Goal: Ask a question

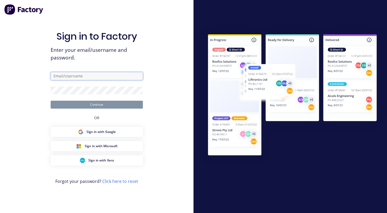
type input "[PERSON_NAME][EMAIL_ADDRESS][DOMAIN_NAME]"
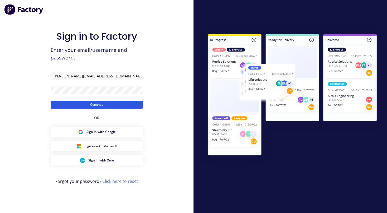
click at [94, 106] on button "Continue" at bounding box center [97, 105] width 92 height 8
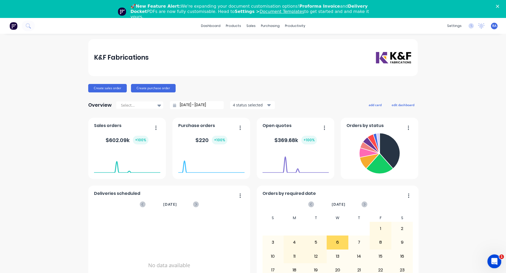
click at [387, 212] on div "Open Intercom Messenger" at bounding box center [493, 260] width 17 height 17
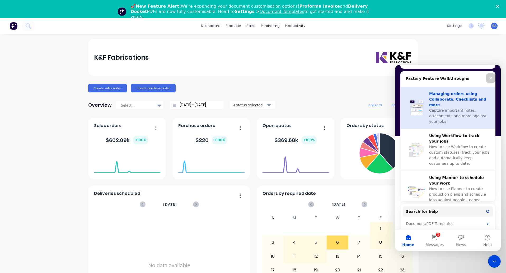
scroll to position [197, 0]
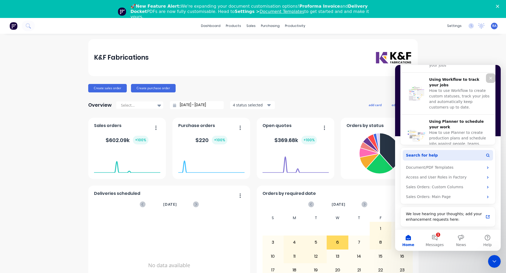
click at [387, 156] on button "Search for help" at bounding box center [448, 155] width 90 height 11
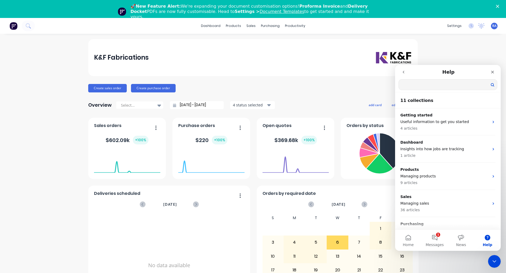
scroll to position [0, 0]
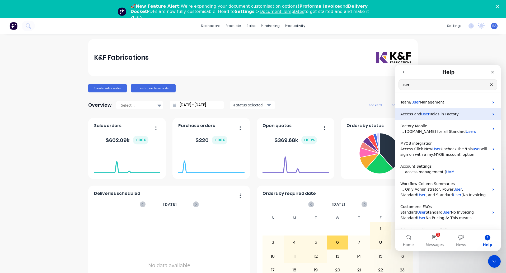
type input "user"
click at [387, 114] on span "Roles in Factory" at bounding box center [443, 114] width 29 height 4
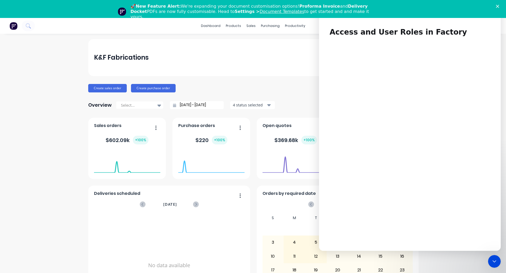
click at [239, 52] on div "K&F Fabrications" at bounding box center [253, 57] width 318 height 13
click at [387, 5] on polygon "Close" at bounding box center [497, 6] width 3 height 3
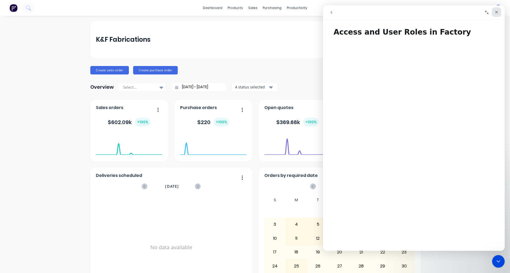
click at [387, 11] on icon "Close" at bounding box center [496, 12] width 4 height 4
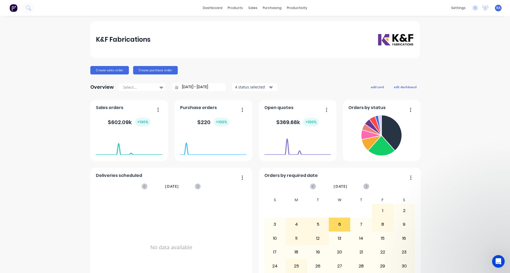
click at [48, 105] on div "K&F Fabrications Create sales order Create purchase order Overview Select... [D…" at bounding box center [255, 159] width 510 height 276
